Goal: Contribute content: Add original content to the website for others to see

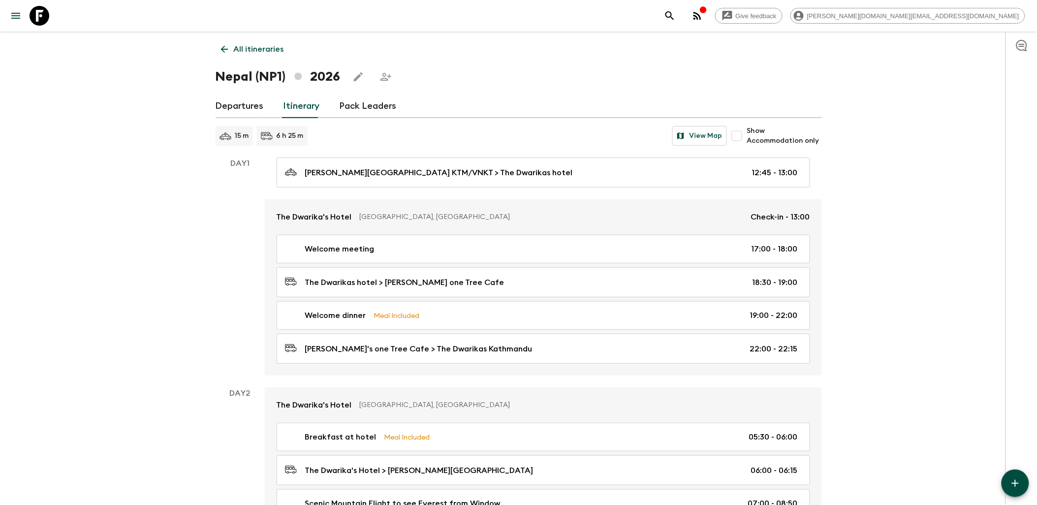
click at [37, 22] on icon at bounding box center [40, 16] width 20 height 20
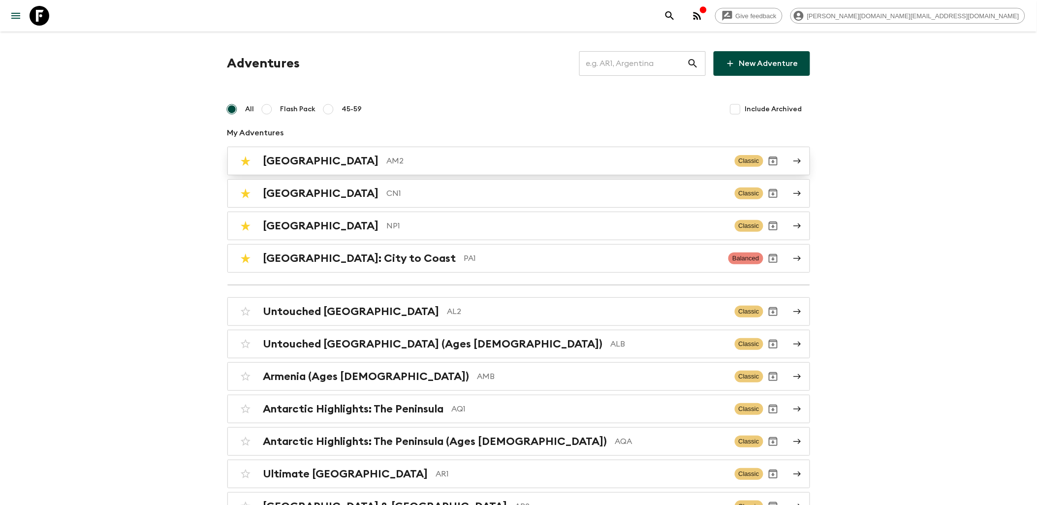
click at [387, 166] on p "AM2" at bounding box center [557, 161] width 340 height 12
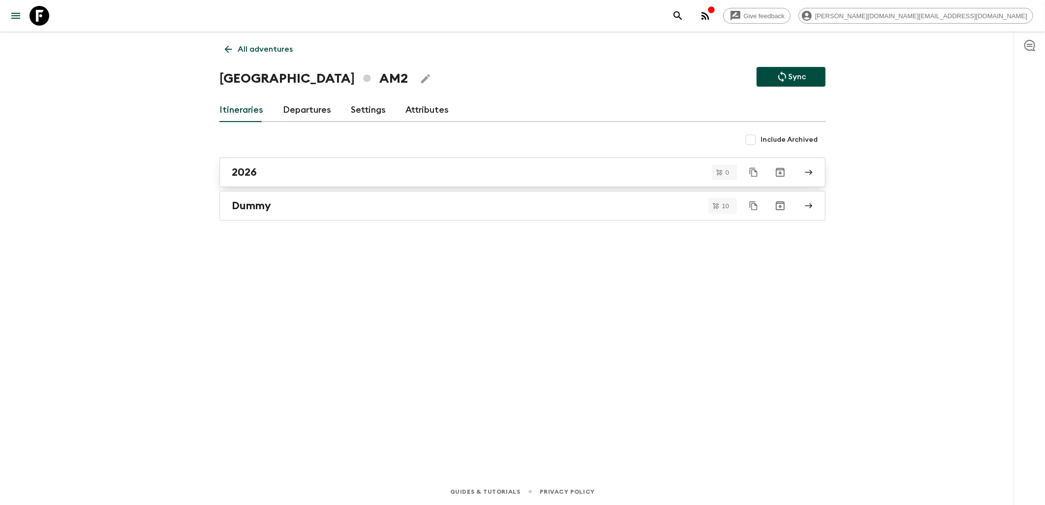
click at [290, 175] on div "2026" at bounding box center [513, 172] width 563 height 13
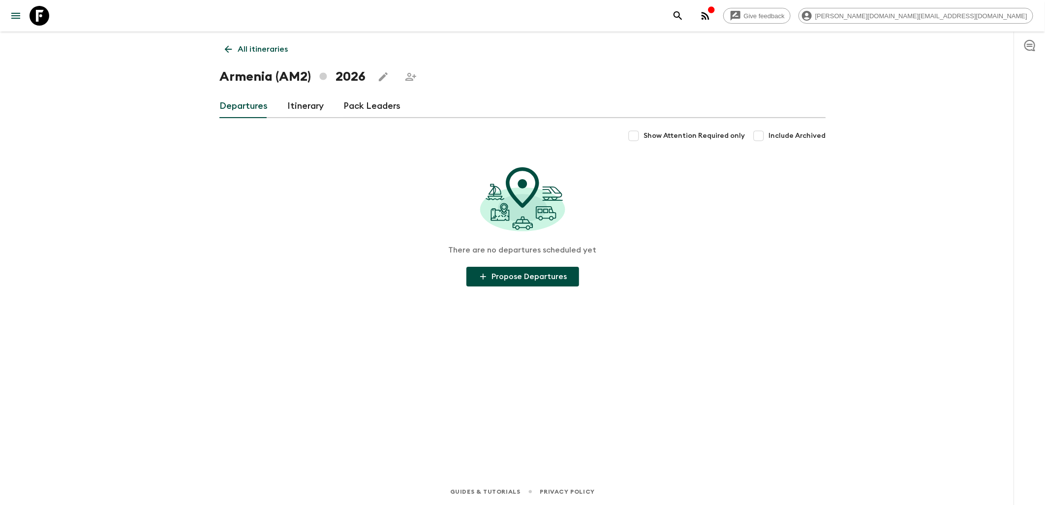
click at [307, 111] on link "Itinerary" at bounding box center [305, 106] width 36 height 24
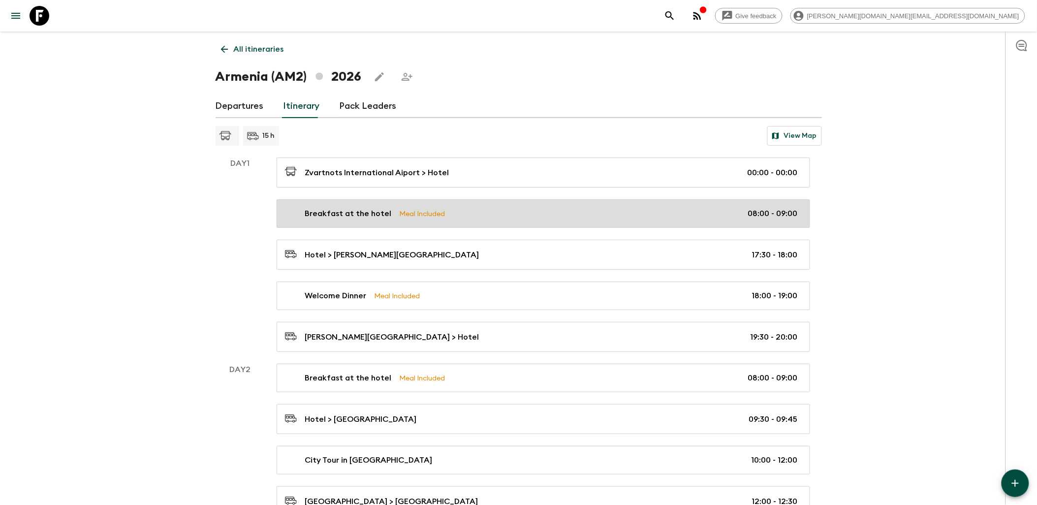
click at [517, 214] on div "Breakfast at the hotel Meal Included 08:00 - 09:00" at bounding box center [541, 214] width 513 height 12
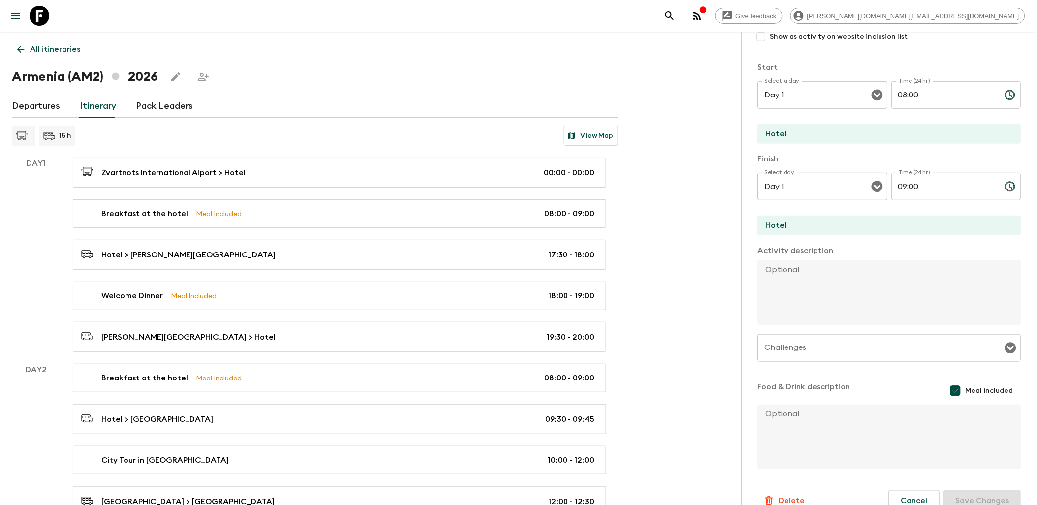
scroll to position [154, 0]
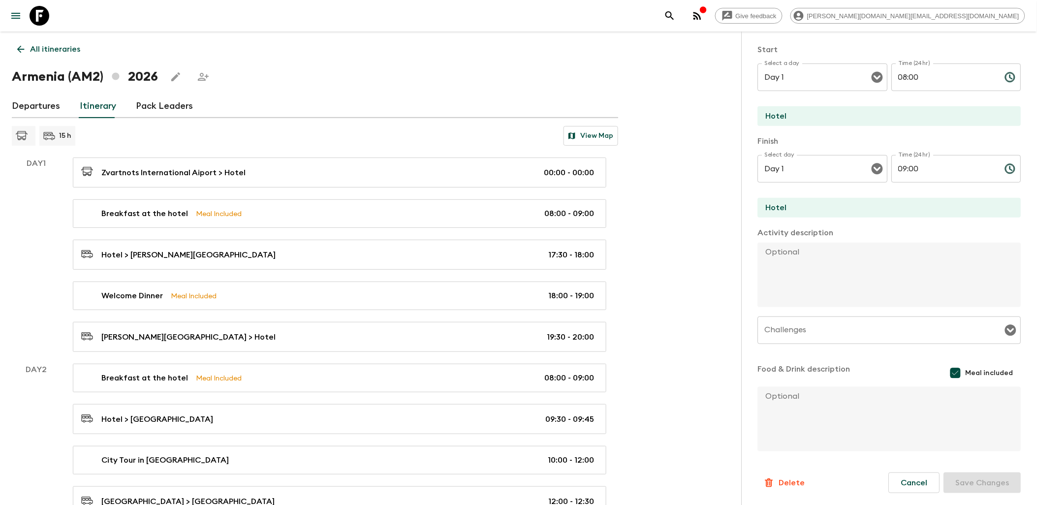
click at [819, 419] on textarea at bounding box center [885, 419] width 255 height 64
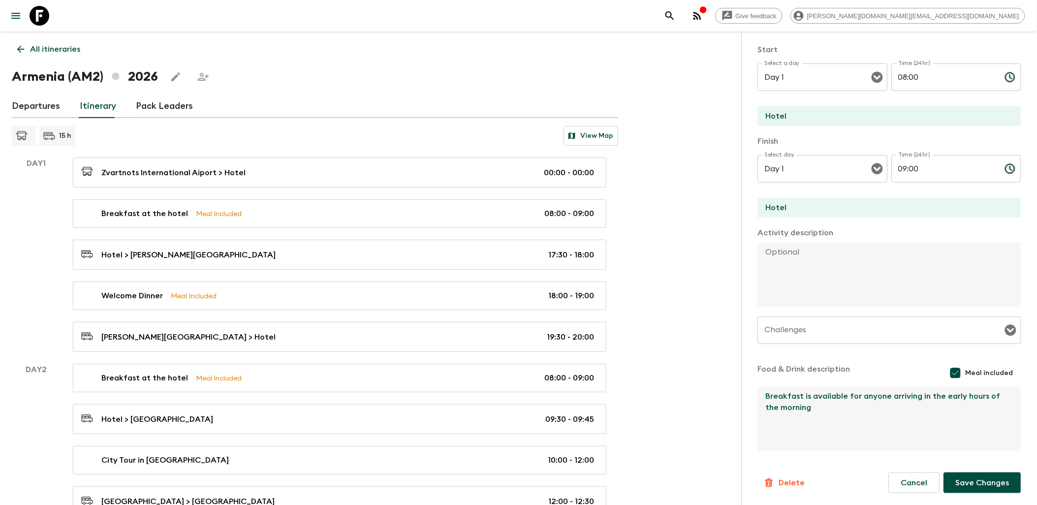
type textarea "Breakfast is available for anyone arriving in the early hours of the morning"
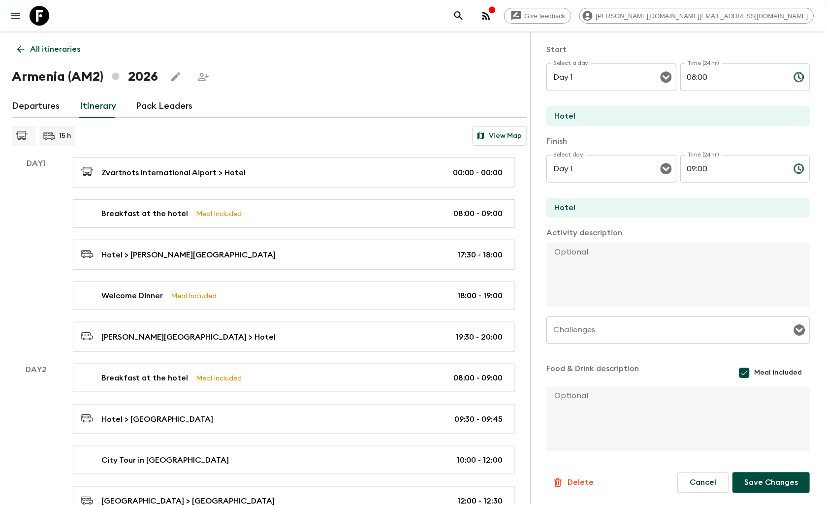
click at [630, 427] on textarea at bounding box center [674, 419] width 255 height 64
paste textarea "Breakfast is provided for guests arriving during early morning hours."
type textarea "Breakfast is provided for guests arriving during early morning hours."
click at [753, 484] on button "Save Changes" at bounding box center [771, 482] width 77 height 21
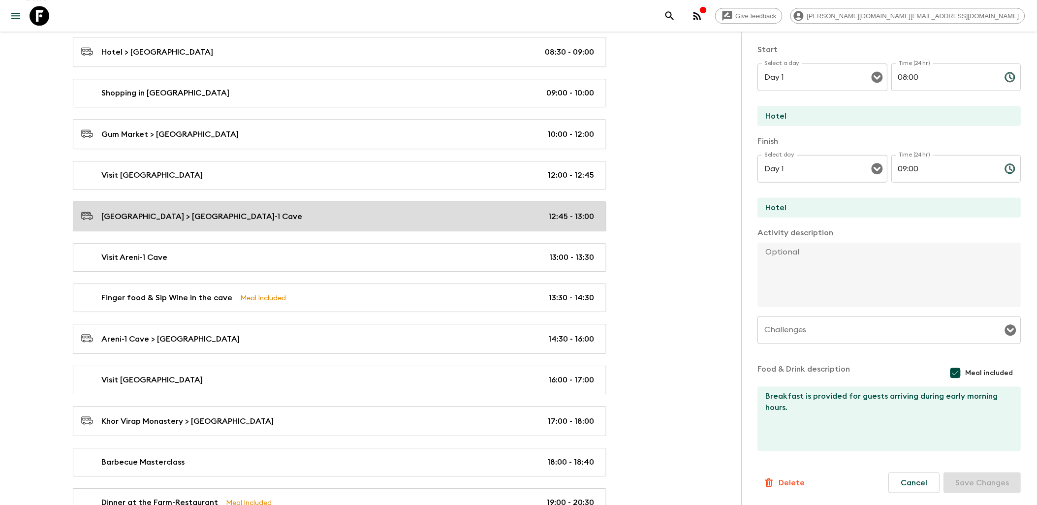
scroll to position [537, 0]
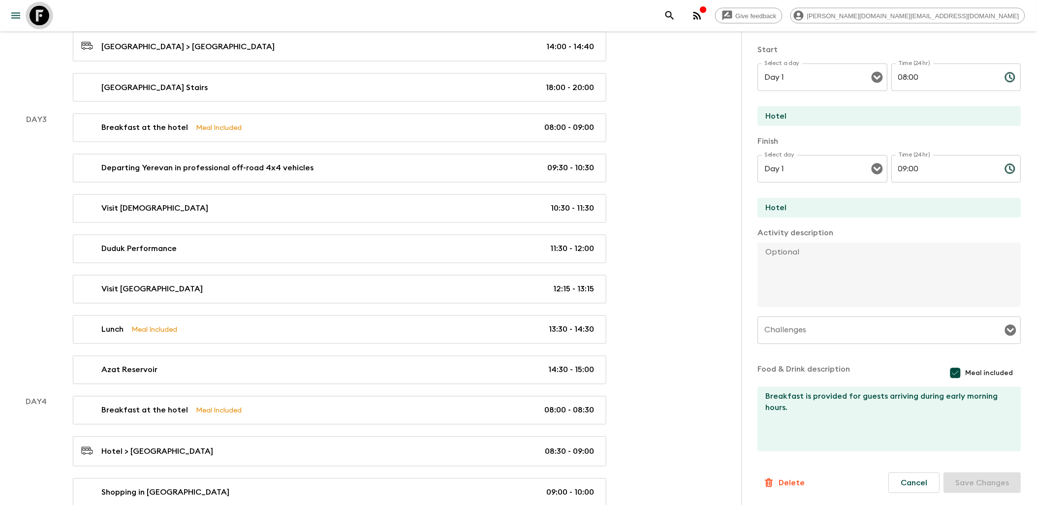
click at [45, 15] on icon at bounding box center [40, 16] width 20 height 20
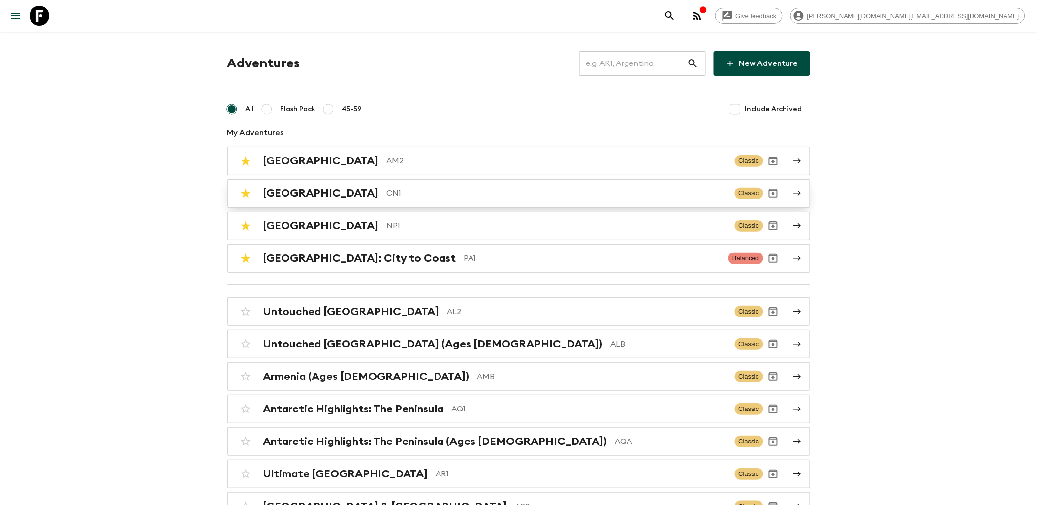
click at [387, 193] on p "CN1" at bounding box center [557, 193] width 340 height 12
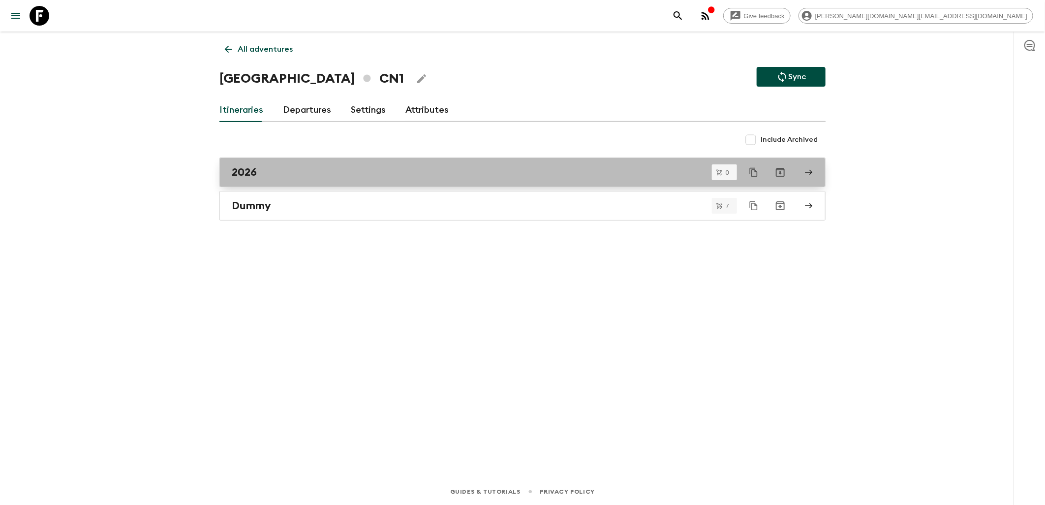
click at [273, 176] on div "2026" at bounding box center [513, 172] width 563 height 13
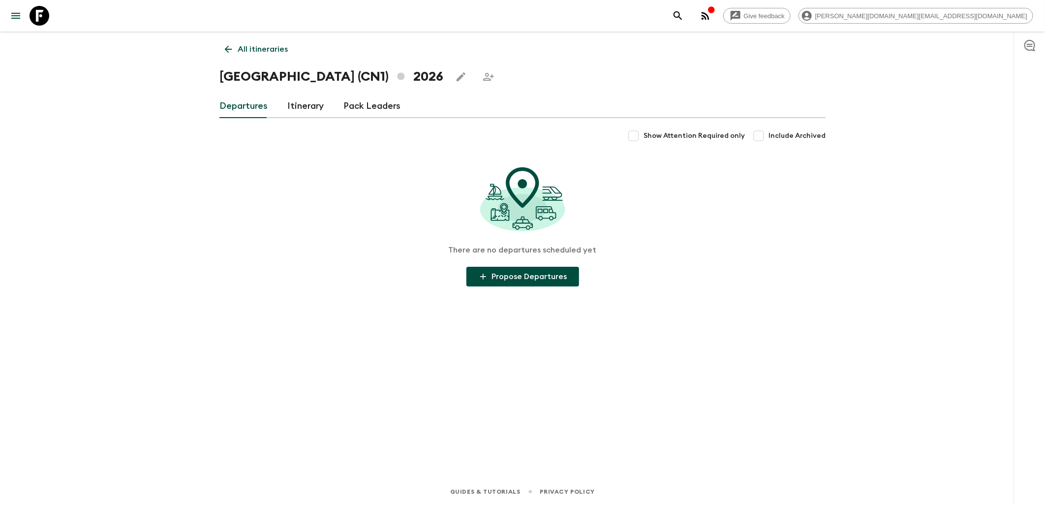
click at [304, 103] on link "Itinerary" at bounding box center [305, 106] width 36 height 24
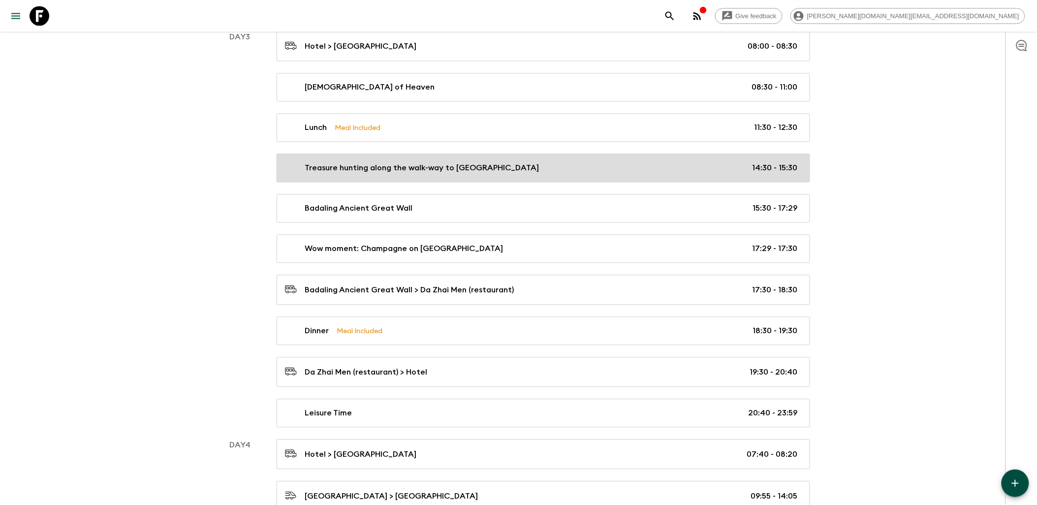
scroll to position [765, 0]
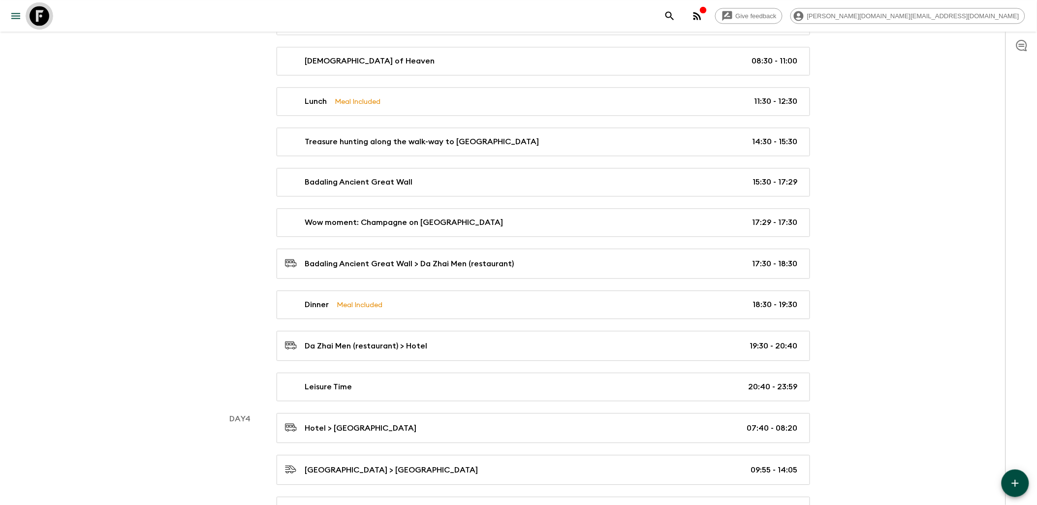
click at [30, 15] on icon at bounding box center [40, 16] width 20 height 20
